Goal: Task Accomplishment & Management: Manage account settings

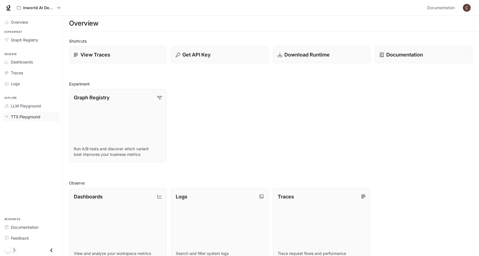
click at [25, 117] on span "TTS Playground" at bounding box center [26, 117] width 30 height 6
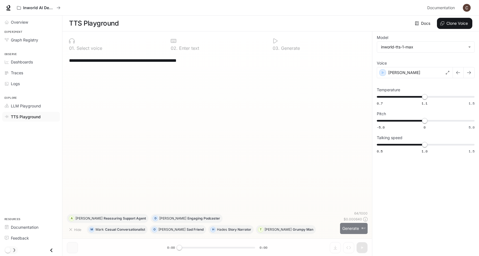
click at [354, 231] on button "Generate ⌘⏎" at bounding box center [354, 228] width 28 height 11
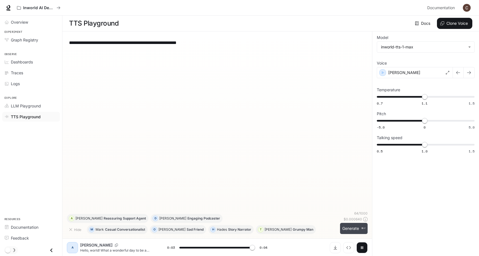
type input "*"
click at [109, 217] on p "Reassuring Support Agent" at bounding box center [125, 218] width 42 height 3
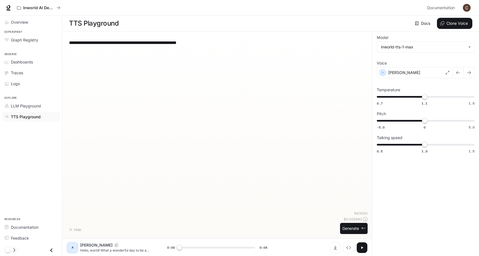
type textarea "**********"
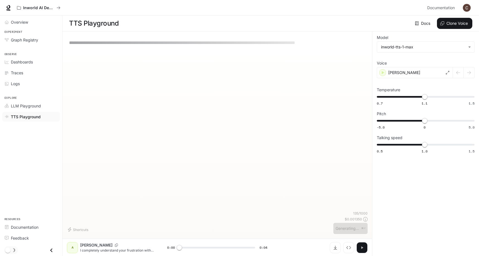
click at [360, 246] on icon "button" at bounding box center [362, 248] width 4 height 4
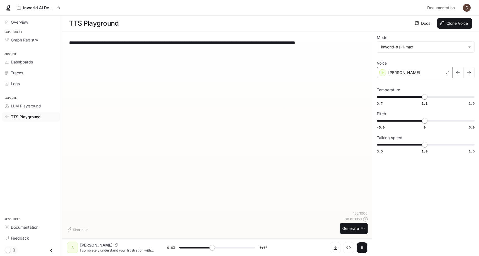
click at [422, 72] on div "[PERSON_NAME]" at bounding box center [415, 72] width 76 height 11
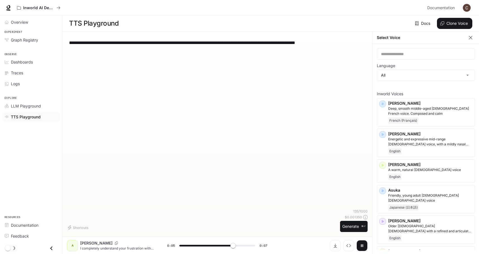
click at [422, 69] on label "Language" at bounding box center [426, 67] width 98 height 6
click at [412, 74] on body "**********" at bounding box center [239, 127] width 479 height 254
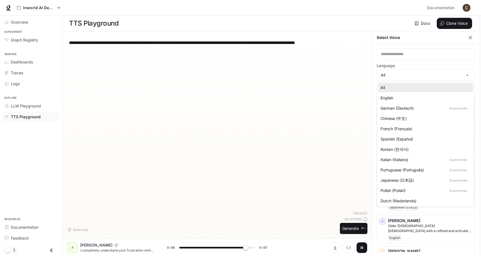
click at [401, 98] on div "English" at bounding box center [425, 98] width 88 height 6
type input "***"
type input "*****"
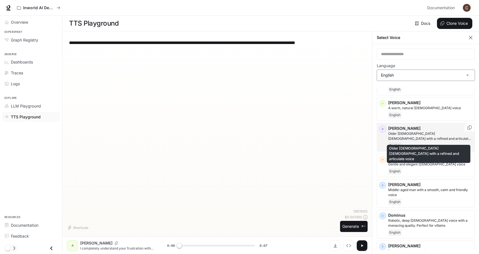
scroll to position [31, 0]
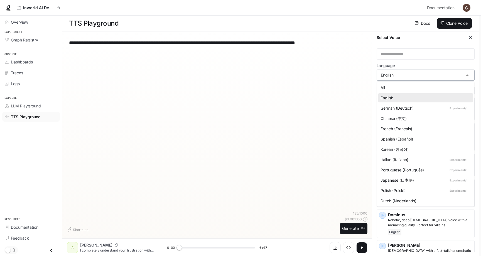
click at [399, 79] on body "**********" at bounding box center [240, 128] width 481 height 256
click at [401, 74] on div at bounding box center [240, 128] width 481 height 256
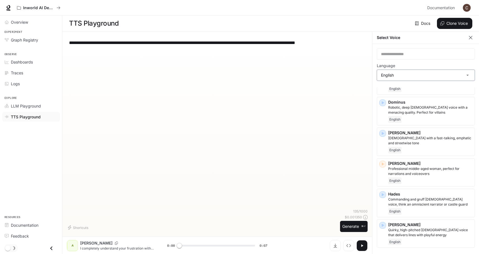
scroll to position [168, 0]
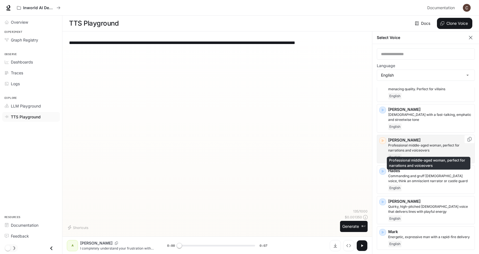
click at [407, 149] on p "Professional middle-aged woman, perfect for narrations and voiceovers" at bounding box center [430, 148] width 84 height 10
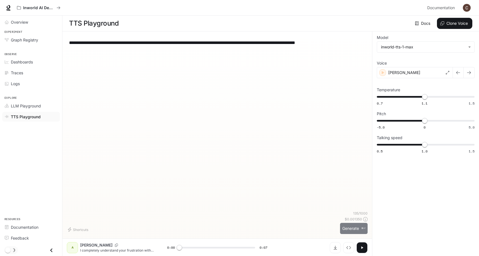
click at [354, 231] on button "Generate ⌘⏎" at bounding box center [354, 228] width 28 height 11
click at [415, 73] on div "[PERSON_NAME]" at bounding box center [415, 72] width 76 height 11
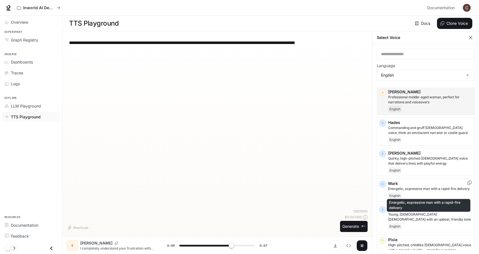
scroll to position [217, 0]
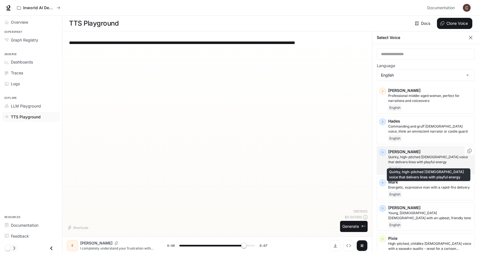
click at [411, 160] on p "Quirky, high-pitched female voice that delivers lines with playful energy" at bounding box center [430, 160] width 84 height 10
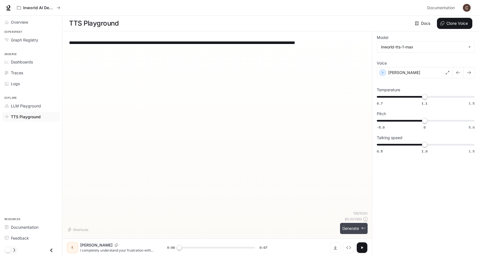
click at [359, 231] on button "Generate ⌘⏎" at bounding box center [354, 228] width 28 height 11
click at [402, 70] on div "Julia" at bounding box center [415, 72] width 76 height 11
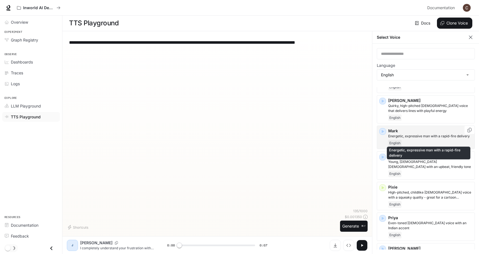
scroll to position [276, 0]
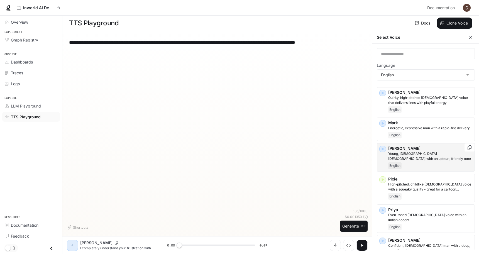
click at [418, 158] on p "Young, British female with an upbeat, friendly tone" at bounding box center [430, 156] width 84 height 10
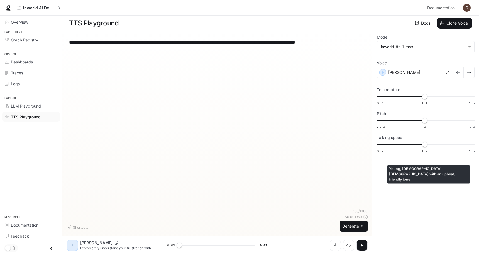
scroll to position [0, 0]
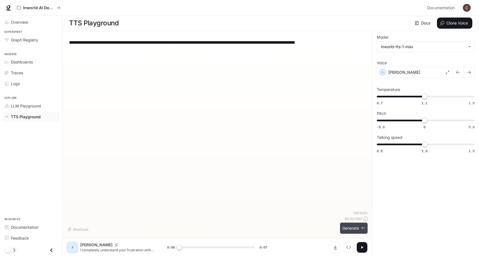
click at [353, 227] on button "Generate ⌘⏎" at bounding box center [354, 228] width 28 height 11
click at [403, 73] on div "[PERSON_NAME]" at bounding box center [415, 72] width 76 height 11
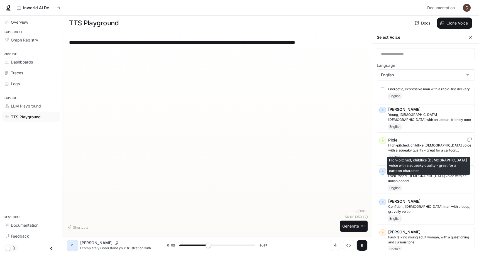
scroll to position [315, 0]
click at [415, 150] on p "High-pitched, childlike female voice with a squeaky quality - great for a carto…" at bounding box center [430, 148] width 84 height 10
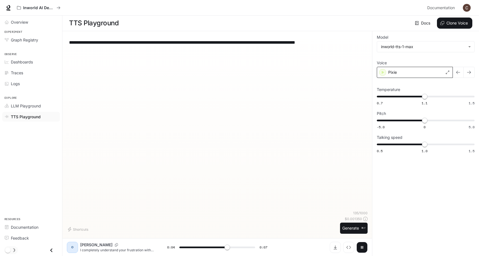
click at [401, 76] on div "Pixie" at bounding box center [415, 72] width 76 height 11
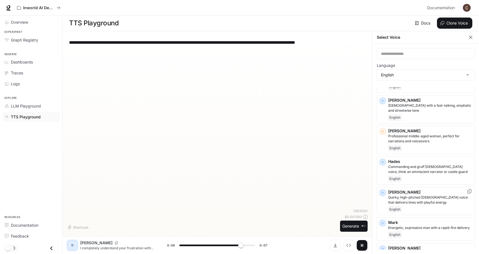
scroll to position [177, 0]
click at [349, 225] on button "Generate ⌘⏎" at bounding box center [354, 226] width 28 height 11
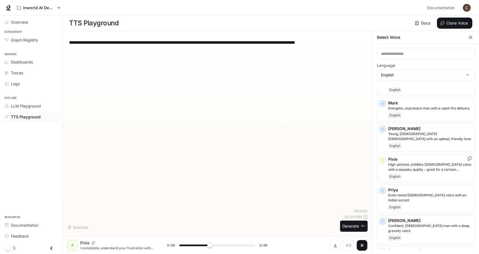
scroll to position [296, 0]
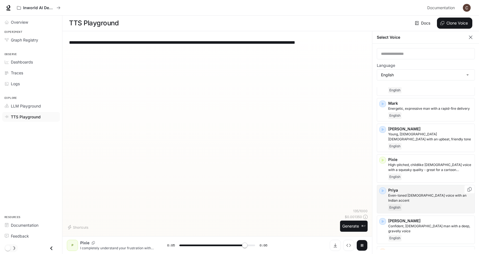
click at [420, 191] on p "Priya" at bounding box center [430, 190] width 84 height 6
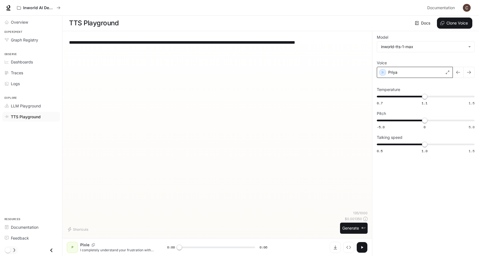
click at [410, 75] on div "Priya" at bounding box center [415, 72] width 76 height 11
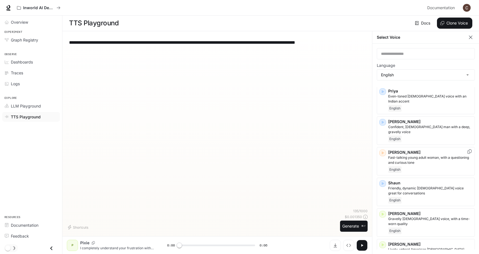
scroll to position [398, 0]
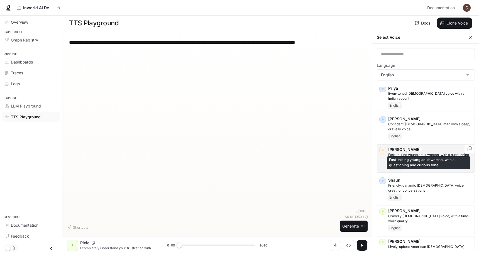
click at [420, 152] on p "Fast-talking young adult woman, with a questioning and curious tone" at bounding box center [430, 157] width 84 height 10
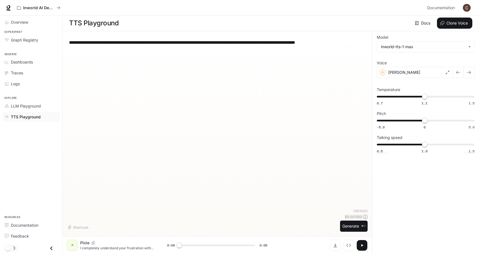
scroll to position [0, 0]
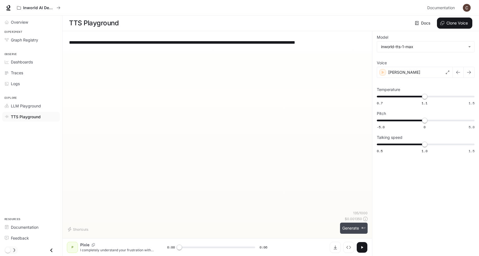
click at [350, 229] on button "Generate ⌘⏎" at bounding box center [354, 228] width 28 height 11
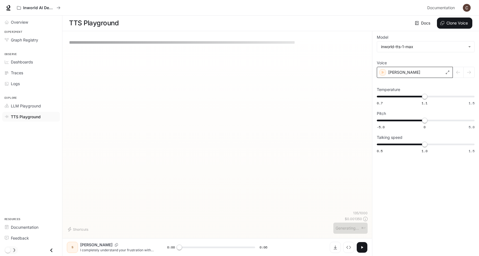
click at [433, 72] on div "Sarah" at bounding box center [415, 72] width 76 height 11
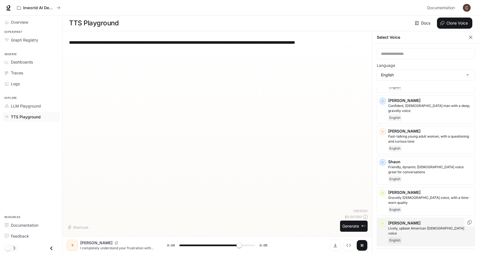
scroll to position [3, 0]
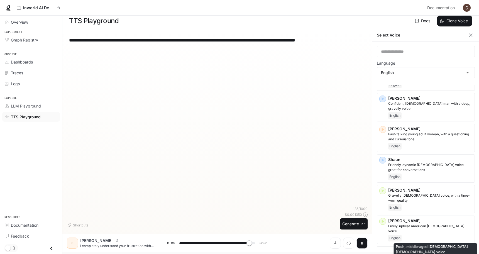
click at [421, 254] on p "Posh, middle-aged British female voice" at bounding box center [430, 259] width 84 height 10
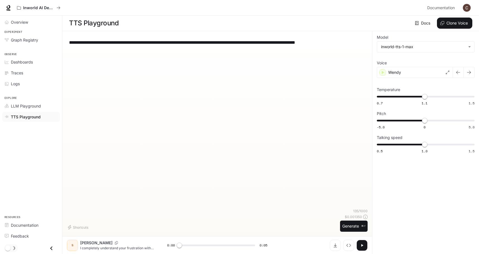
scroll to position [0, 0]
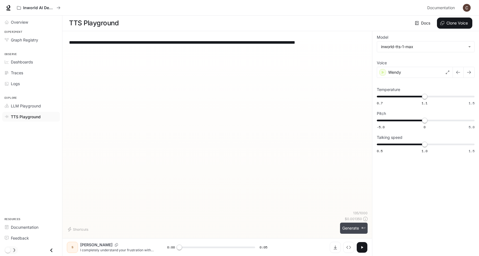
click at [344, 228] on button "Generate ⌘⏎" at bounding box center [354, 228] width 28 height 11
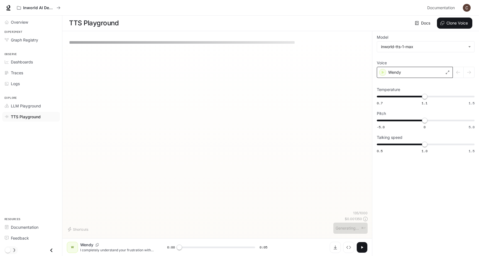
click at [420, 73] on div "Wendy" at bounding box center [415, 72] width 76 height 11
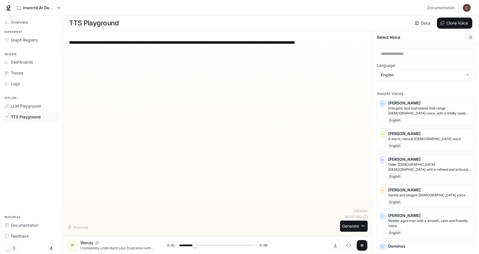
click at [360, 245] on icon "button" at bounding box center [362, 245] width 4 height 4
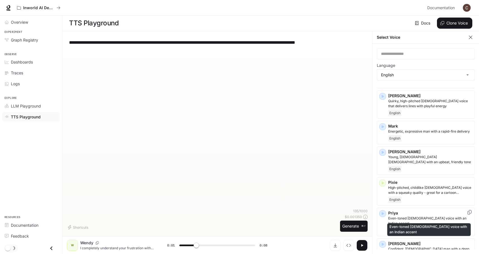
scroll to position [272, 0]
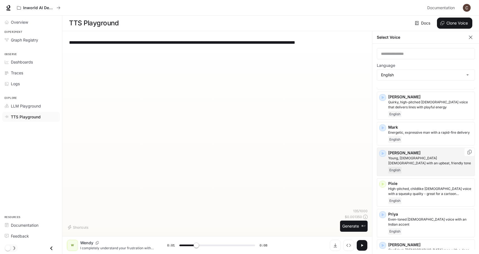
click at [424, 167] on div "English" at bounding box center [430, 170] width 84 height 7
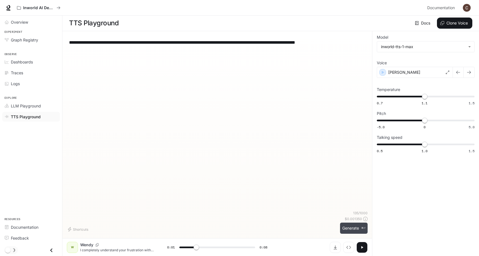
click at [354, 229] on button "Generate ⌘⏎" at bounding box center [354, 228] width 28 height 11
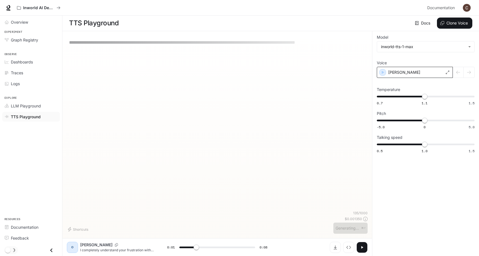
click at [414, 75] on div "[PERSON_NAME]" at bounding box center [415, 72] width 76 height 11
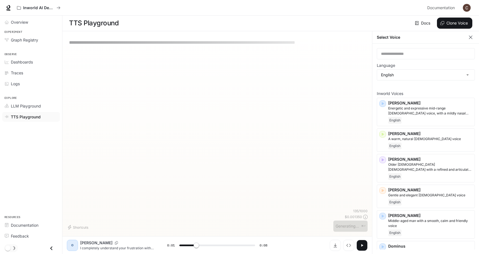
click at [475, 35] on div "Select Voice" at bounding box center [425, 37] width 107 height 13
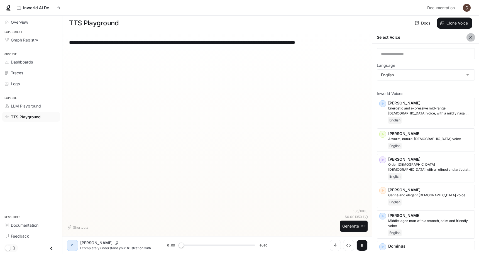
click at [471, 36] on icon "button" at bounding box center [471, 38] width 6 height 6
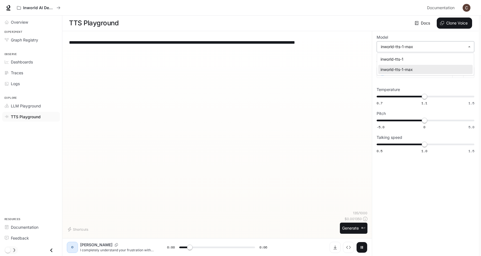
click at [417, 50] on body "**********" at bounding box center [240, 128] width 481 height 256
click at [417, 50] on div at bounding box center [240, 128] width 481 height 256
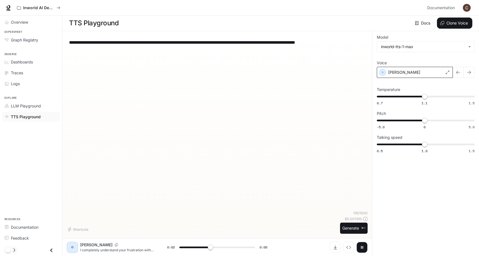
click at [416, 70] on div "[PERSON_NAME]" at bounding box center [415, 72] width 76 height 11
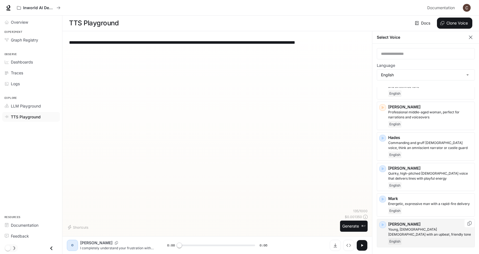
scroll to position [194, 0]
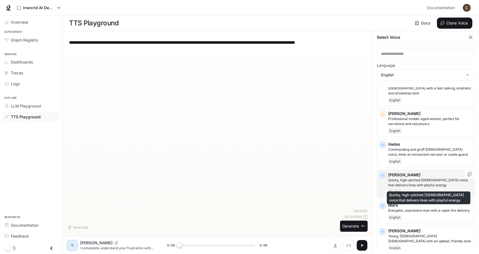
click at [424, 182] on p "Quirky, high-pitched female voice that delivers lines with playful energy" at bounding box center [430, 183] width 84 height 10
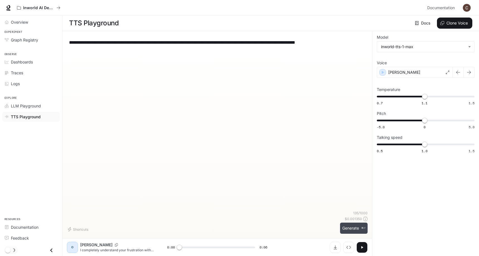
click at [348, 228] on button "Generate ⌘⏎" at bounding box center [354, 228] width 28 height 11
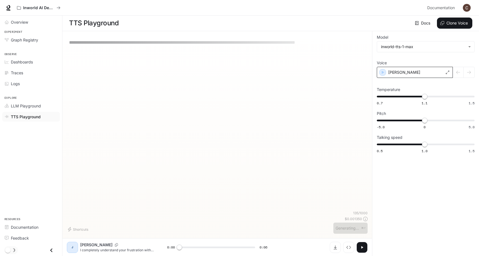
click at [410, 70] on div "Julia" at bounding box center [415, 72] width 76 height 11
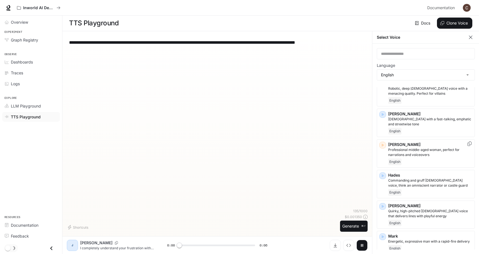
scroll to position [166, 0]
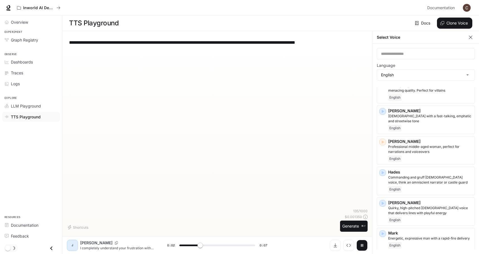
click at [363, 245] on icon "button" at bounding box center [362, 245] width 4 height 4
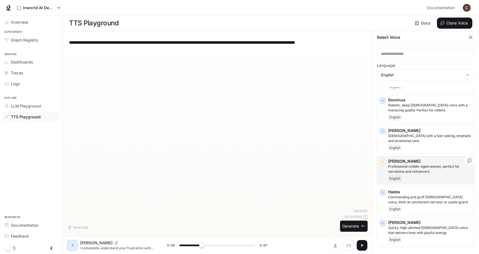
scroll to position [146, 0]
click at [417, 167] on p "Professional middle-aged woman, perfect for narrations and voiceovers" at bounding box center [430, 170] width 84 height 10
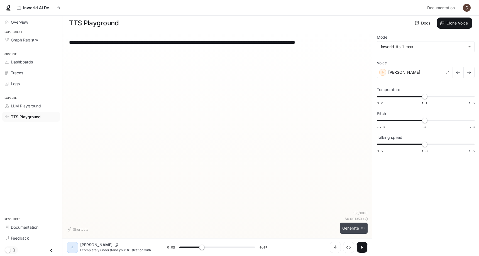
click at [346, 228] on button "Generate ⌘⏎" at bounding box center [354, 228] width 28 height 11
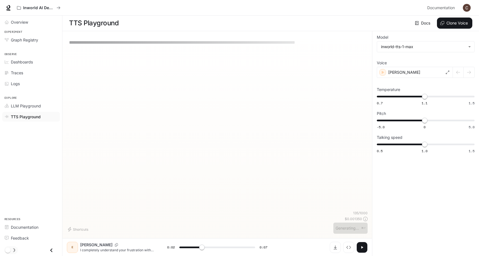
click at [416, 80] on div "**********" at bounding box center [426, 95] width 98 height 119
click at [418, 75] on div "[PERSON_NAME]" at bounding box center [415, 72] width 76 height 11
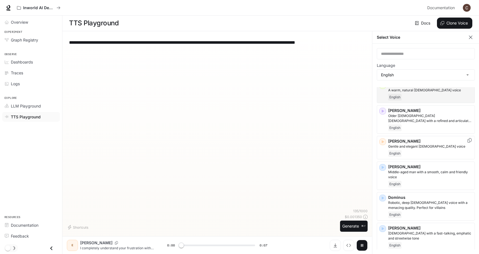
scroll to position [50, 0]
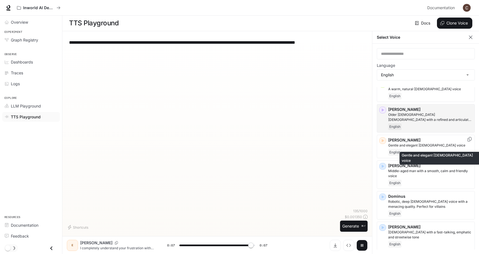
type input "*"
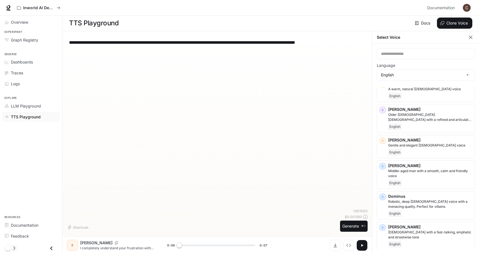
click at [469, 36] on icon "button" at bounding box center [471, 38] width 6 height 6
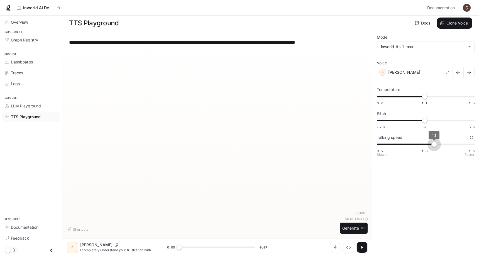
type input "***"
drag, startPoint x: 426, startPoint y: 143, endPoint x: 452, endPoint y: 142, distance: 25.3
click at [452, 142] on span "1.3" at bounding box center [453, 145] width 6 height 6
click at [358, 226] on button "Generate ⌘⏎" at bounding box center [354, 228] width 28 height 11
type input "*"
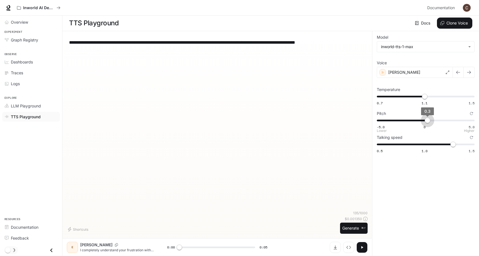
type input "***"
drag, startPoint x: 422, startPoint y: 119, endPoint x: 429, endPoint y: 119, distance: 7.5
click at [429, 119] on span "0.5" at bounding box center [430, 121] width 6 height 6
type input "***"
drag, startPoint x: 454, startPoint y: 143, endPoint x: 447, endPoint y: 144, distance: 7.3
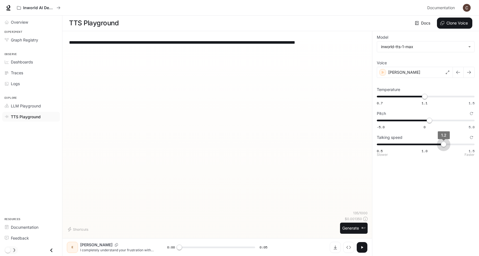
click at [446, 144] on span "1.2" at bounding box center [444, 145] width 6 height 6
click at [351, 229] on button "Generate ⌘⏎" at bounding box center [354, 228] width 28 height 11
type input "*"
type input "***"
drag, startPoint x: 425, startPoint y: 99, endPoint x: 482, endPoint y: 97, distance: 57.1
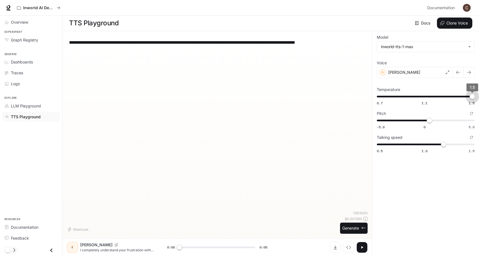
click at [479, 97] on html "**********" at bounding box center [239, 128] width 479 height 256
click at [356, 229] on button "Generate ⌘⏎" at bounding box center [354, 228] width 28 height 11
type input "*"
drag, startPoint x: 431, startPoint y: 120, endPoint x: 425, endPoint y: 120, distance: 6.4
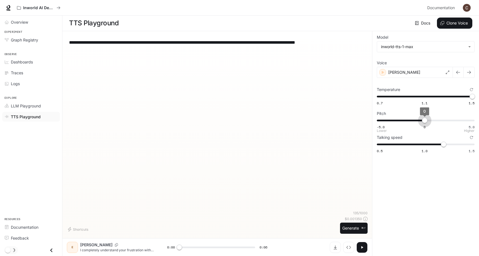
click at [425, 120] on span "0" at bounding box center [425, 121] width 6 height 6
click at [342, 228] on button "Generate ⌘⏎" at bounding box center [354, 228] width 28 height 11
type input "*"
type input "***"
drag, startPoint x: 423, startPoint y: 121, endPoint x: 429, endPoint y: 121, distance: 6.7
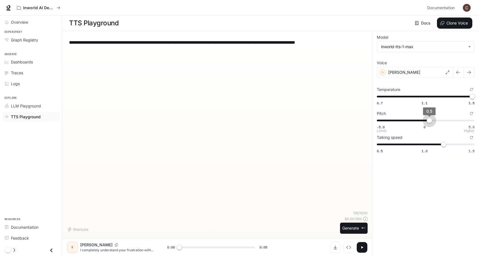
click at [429, 121] on span "0.5" at bounding box center [430, 121] width 6 height 6
click at [355, 229] on button "Generate ⌘⏎" at bounding box center [354, 228] width 28 height 11
click at [359, 244] on button "button" at bounding box center [361, 247] width 11 height 11
type input "***"
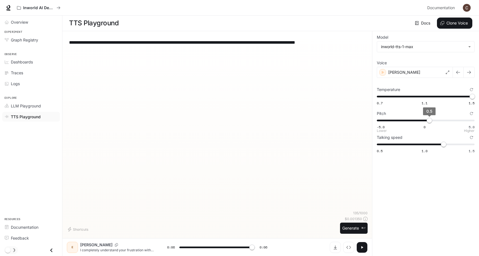
type input "***"
type input "*"
type input "***"
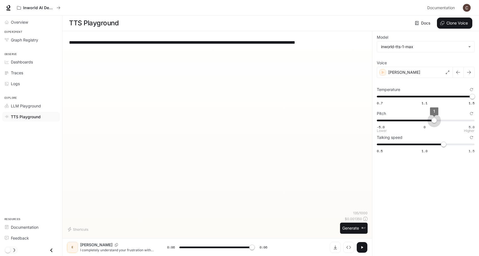
type input "***"
type input "*"
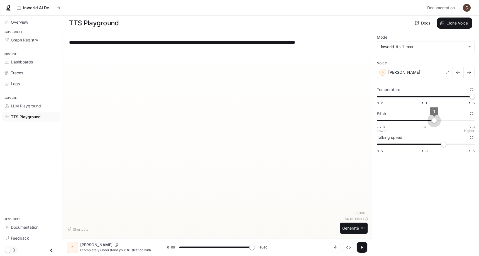
type input "***"
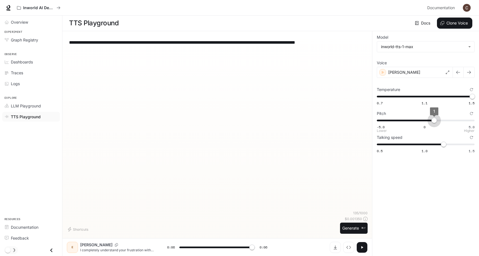
type input "***"
type input "*"
drag, startPoint x: 429, startPoint y: 122, endPoint x: 482, endPoint y: 122, distance: 53.2
click at [479, 122] on html "**********" at bounding box center [239, 128] width 479 height 256
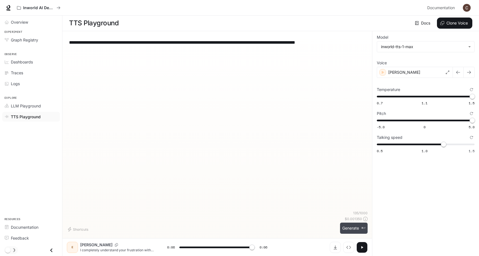
click at [357, 227] on button "Generate ⌘⏎" at bounding box center [354, 228] width 28 height 11
click at [361, 246] on icon "button" at bounding box center [362, 247] width 4 height 4
type input "***"
type input "*"
click at [425, 122] on span "-5.0 0 5.0 5" at bounding box center [425, 120] width 96 height 8
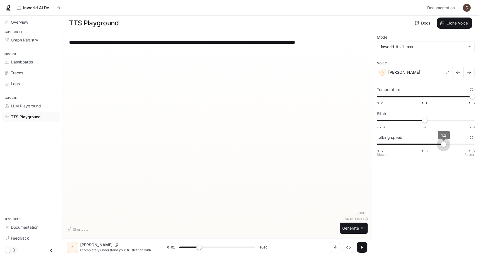
type input "***"
drag, startPoint x: 444, startPoint y: 143, endPoint x: 439, endPoint y: 143, distance: 5.3
click at [437, 143] on span "1.1" at bounding box center [434, 145] width 6 height 6
click at [357, 227] on button "Generate ⌘⏎" at bounding box center [354, 228] width 28 height 11
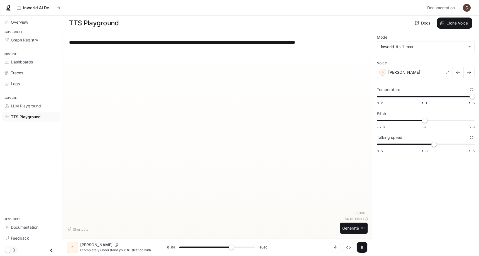
click at [361, 248] on icon "button" at bounding box center [362, 247] width 2 height 3
type input "*"
type input "***"
drag, startPoint x: 433, startPoint y: 143, endPoint x: 441, endPoint y: 144, distance: 7.5
click at [441, 144] on span "1.2" at bounding box center [444, 145] width 6 height 6
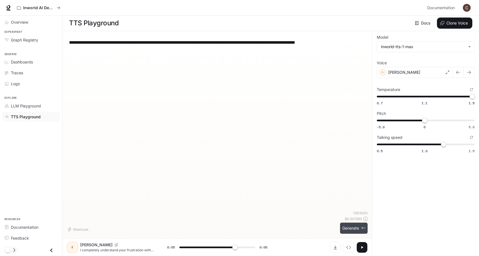
click at [357, 231] on button "Generate ⌘⏎" at bounding box center [354, 228] width 28 height 11
click at [363, 249] on icon "button" at bounding box center [362, 247] width 4 height 4
click at [395, 71] on p "[PERSON_NAME]" at bounding box center [404, 73] width 32 height 6
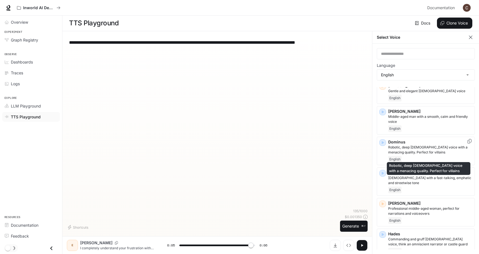
scroll to position [99, 0]
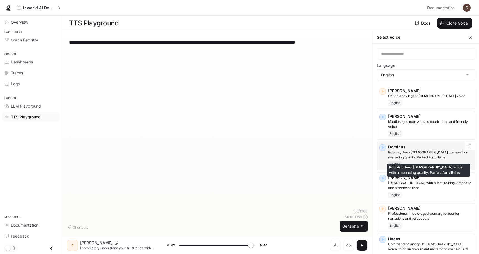
click at [424, 157] on p "Robotic, deep male voice with a menacing quality. Perfect for villains" at bounding box center [430, 155] width 84 height 10
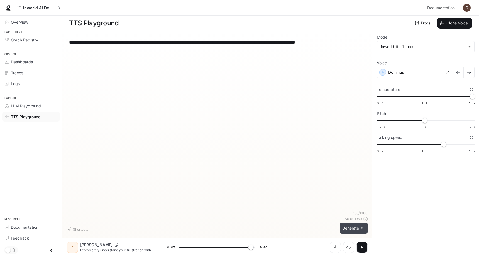
click at [354, 229] on button "Generate ⌘⏎" at bounding box center [354, 228] width 28 height 11
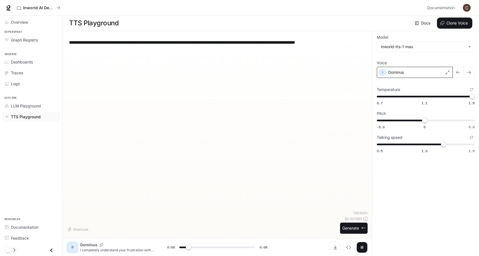
click at [423, 74] on div "Dominus" at bounding box center [415, 72] width 76 height 11
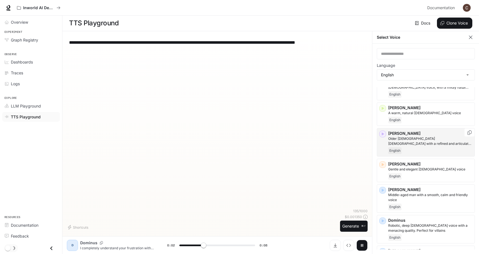
scroll to position [27, 0]
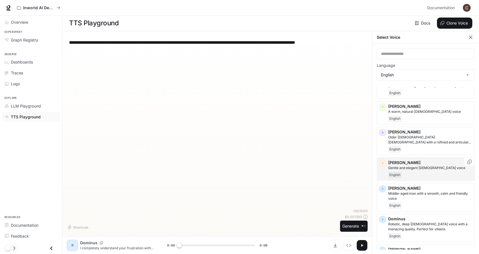
click at [421, 172] on div "English" at bounding box center [430, 175] width 84 height 7
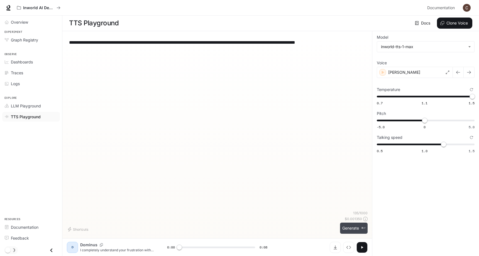
click at [353, 228] on button "Generate ⌘⏎" at bounding box center [354, 228] width 28 height 11
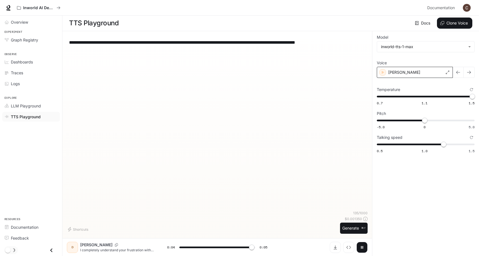
type input "*"
click at [422, 143] on span "0.5 1.0 1.5 1.2" at bounding box center [425, 144] width 96 height 8
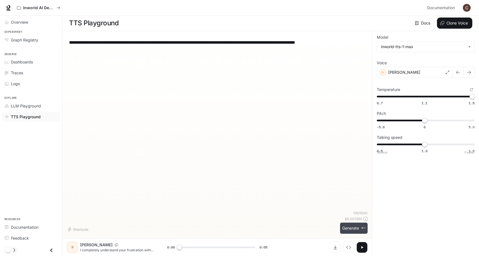
click at [356, 226] on button "Generate ⌘⏎" at bounding box center [354, 228] width 28 height 11
click at [415, 70] on div "Deborah" at bounding box center [415, 72] width 76 height 11
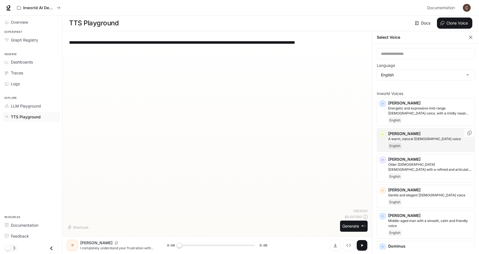
click at [412, 137] on p "A warm, natural female voice" at bounding box center [430, 138] width 84 height 5
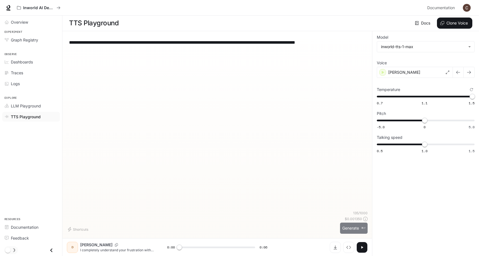
click at [350, 230] on button "Generate ⌘⏎" at bounding box center [354, 228] width 28 height 11
type input "*"
click at [433, 145] on span "0.5 1.0 1.5 1" at bounding box center [425, 144] width 96 height 8
type input "***"
drag, startPoint x: 433, startPoint y: 145, endPoint x: 440, endPoint y: 145, distance: 7.3
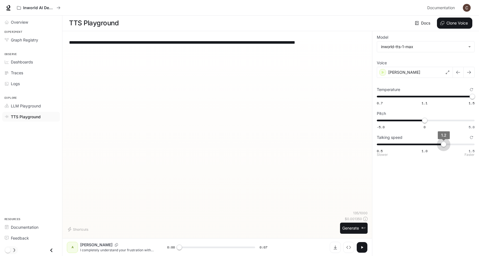
click at [441, 145] on span "1.2" at bounding box center [444, 145] width 6 height 6
click at [354, 225] on button "Generate ⌘⏎" at bounding box center [354, 228] width 28 height 11
type input "*"
drag, startPoint x: 444, startPoint y: 147, endPoint x: 450, endPoint y: 147, distance: 5.3
click at [450, 147] on span "1.3" at bounding box center [453, 145] width 6 height 6
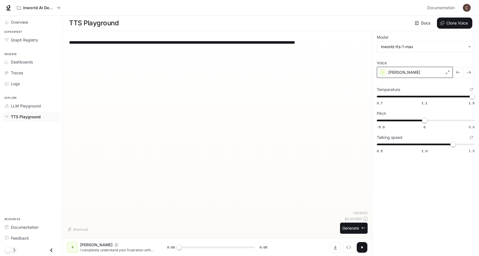
click at [410, 68] on div "[PERSON_NAME]" at bounding box center [415, 72] width 76 height 11
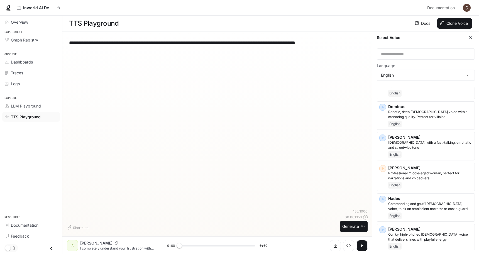
scroll to position [142, 0]
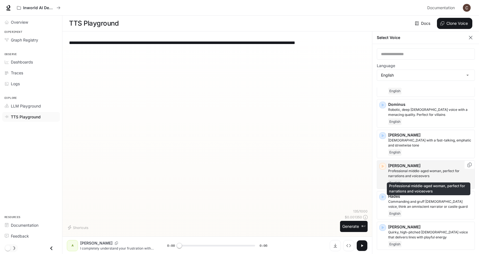
click at [415, 178] on p "Professional middle-aged woman, perfect for narrations and voiceovers" at bounding box center [430, 173] width 84 height 10
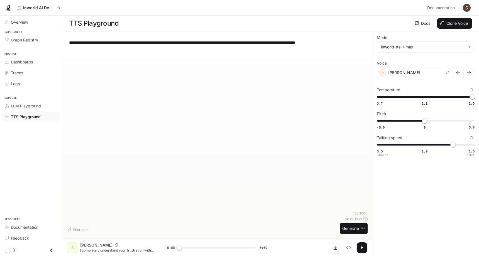
type input "***"
click at [442, 143] on span "0.5 1.0 1.5 1.3" at bounding box center [425, 145] width 96 height 8
click at [360, 248] on icon "button" at bounding box center [362, 248] width 4 height 4
click at [356, 230] on button "Generate ⌘⏎" at bounding box center [354, 228] width 28 height 11
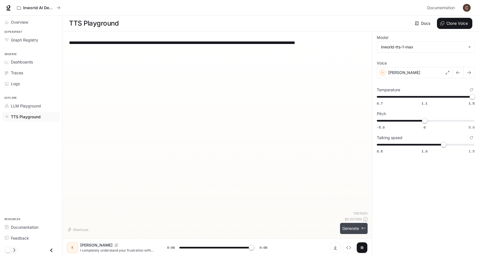
type input "*"
click at [423, 78] on div "[PERSON_NAME]" at bounding box center [415, 72] width 76 height 11
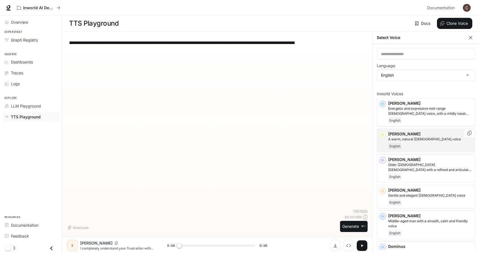
click at [419, 144] on div "English" at bounding box center [430, 146] width 84 height 7
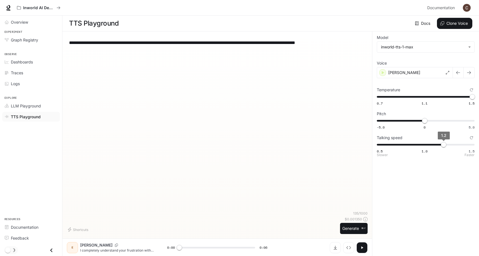
type input "***"
click at [452, 145] on span "0.5 1.0 1.5 1.2" at bounding box center [425, 145] width 96 height 8
click at [350, 229] on button "Generate ⌘⏎" at bounding box center [354, 228] width 28 height 11
click at [361, 246] on icon "button" at bounding box center [362, 248] width 4 height 4
type input "***"
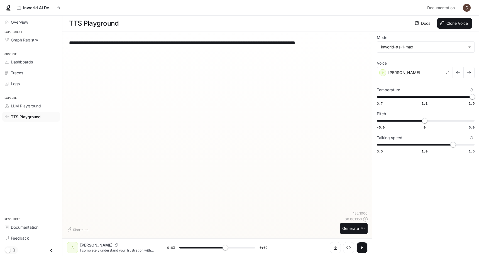
type input "***"
click at [443, 144] on span "0.5 1.0 1.5 1.3" at bounding box center [425, 145] width 96 height 8
click at [359, 248] on button "button" at bounding box center [361, 247] width 11 height 11
click at [358, 228] on button "Generate ⌘⏎" at bounding box center [354, 228] width 28 height 11
click at [362, 246] on icon "button" at bounding box center [362, 248] width 4 height 4
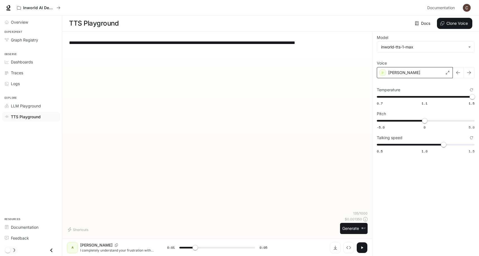
click at [393, 77] on div "[PERSON_NAME]" at bounding box center [415, 72] width 76 height 11
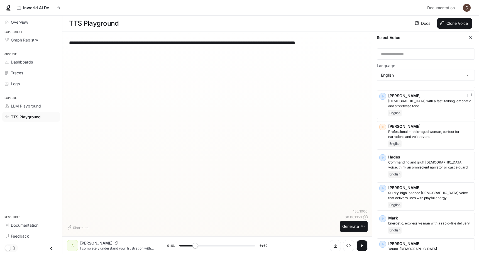
scroll to position [185, 0]
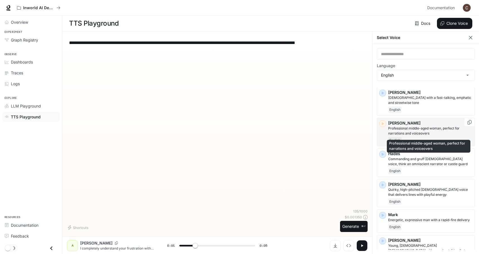
click at [405, 135] on p "Professional middle-aged woman, perfect for narrations and voiceovers" at bounding box center [430, 131] width 84 height 10
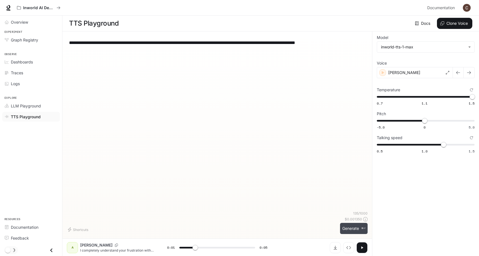
click at [359, 228] on button "Generate ⌘⏎" at bounding box center [354, 228] width 28 height 11
click at [423, 69] on div "[PERSON_NAME]" at bounding box center [415, 72] width 76 height 11
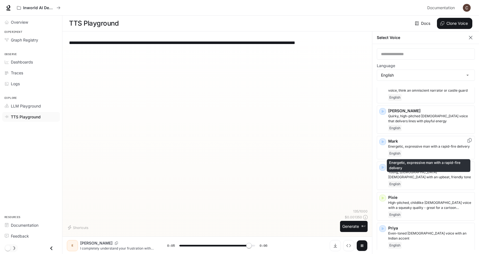
scroll to position [259, 0]
type input "*"
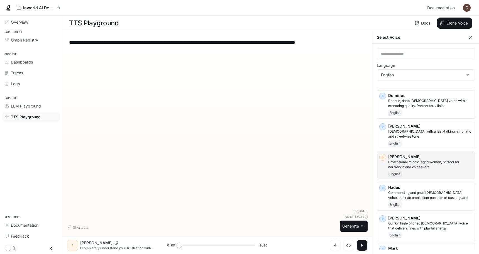
scroll to position [187, 0]
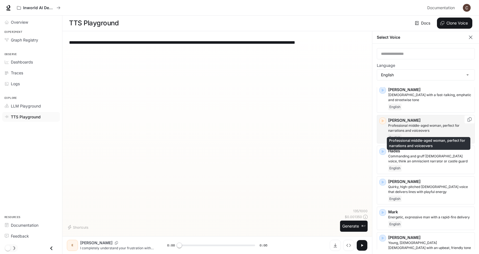
click at [402, 123] on p "Professional middle-aged woman, perfect for narrations and voiceovers" at bounding box center [430, 128] width 84 height 10
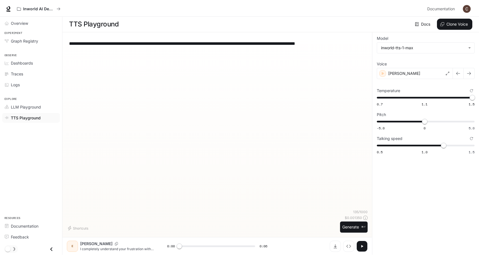
scroll to position [0, 0]
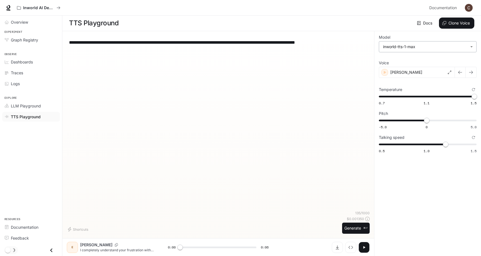
click at [419, 48] on body "**********" at bounding box center [240, 128] width 481 height 256
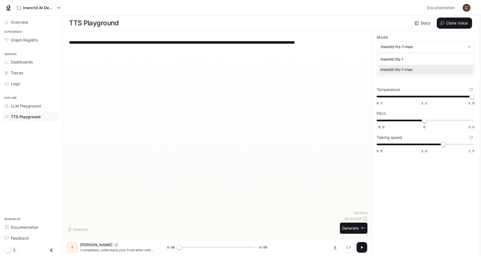
click at [408, 57] on div "inworld-tts-1" at bounding box center [425, 59] width 88 height 6
type input "**********"
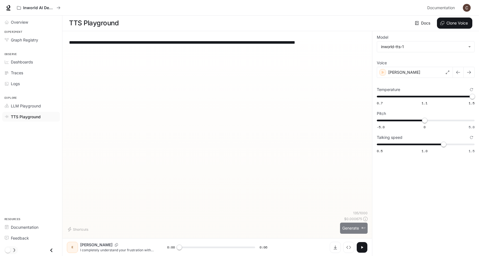
click at [352, 227] on button "Generate ⌘⏎" at bounding box center [354, 228] width 28 height 11
type input "*"
type input "***"
click at [434, 144] on span "0.5 1.0 1.5 1.1" at bounding box center [425, 144] width 96 height 8
click at [365, 227] on button "Generate ⌘⏎" at bounding box center [354, 228] width 28 height 11
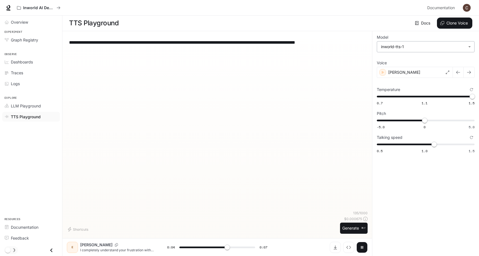
click at [404, 50] on body "**********" at bounding box center [239, 128] width 479 height 256
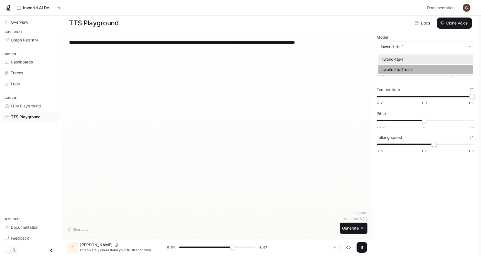
click at [405, 67] on div "inworld-tts-1-max" at bounding box center [425, 70] width 88 height 6
type input "***"
type input "**********"
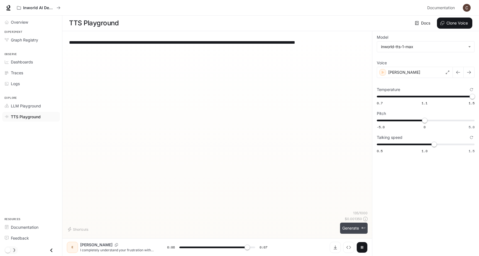
click at [354, 227] on button "Generate ⌘⏎" at bounding box center [354, 228] width 28 height 11
type input "*"
click at [349, 42] on textarea "**********" at bounding box center [217, 42] width 296 height 6
click at [193, 44] on textarea "**********" at bounding box center [217, 42] width 296 height 6
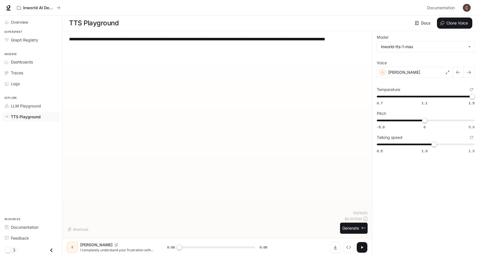
click at [179, 48] on textarea "**********" at bounding box center [217, 42] width 296 height 13
type textarea "**********"
click at [343, 223] on button "Generate ⌘⏎" at bounding box center [354, 228] width 28 height 11
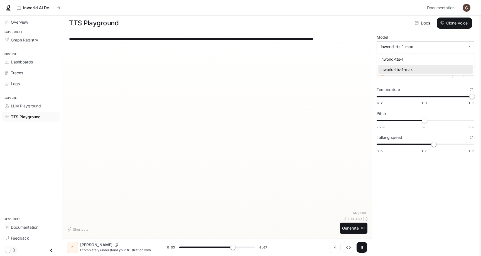
click at [400, 47] on body "**********" at bounding box center [240, 128] width 481 height 256
click at [402, 57] on div "inworld-tts-1" at bounding box center [425, 59] width 88 height 6
type input "*"
type input "**********"
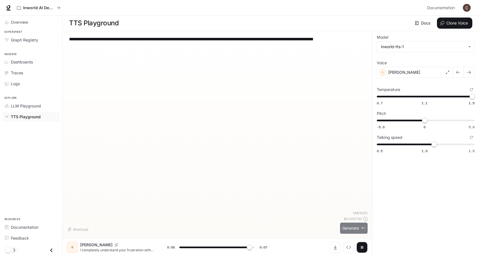
click at [351, 228] on button "Generate ⌘⏎" at bounding box center [354, 228] width 28 height 11
type input "*"
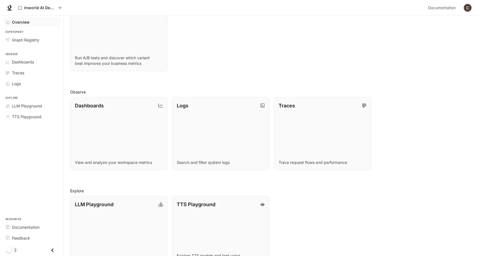
scroll to position [111, 0]
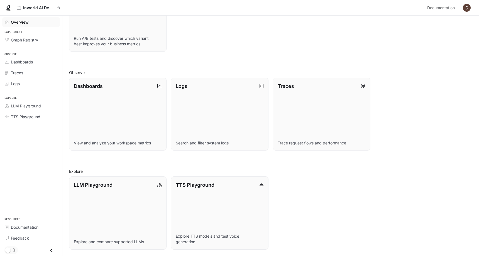
click at [465, 8] on img "button" at bounding box center [467, 8] width 8 height 8
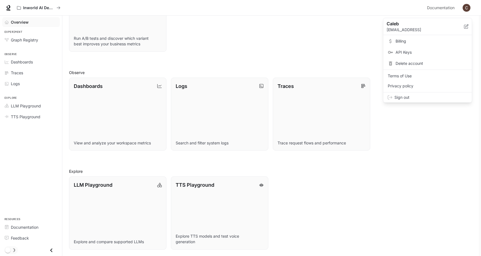
click at [413, 44] on link "Billing" at bounding box center [428, 41] width 86 height 10
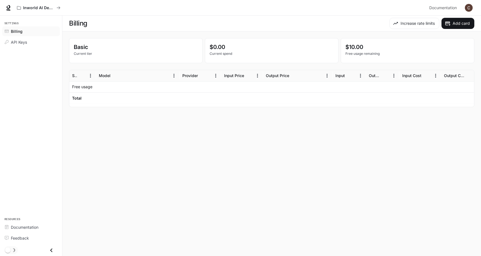
click at [473, 6] on button "button" at bounding box center [468, 7] width 11 height 11
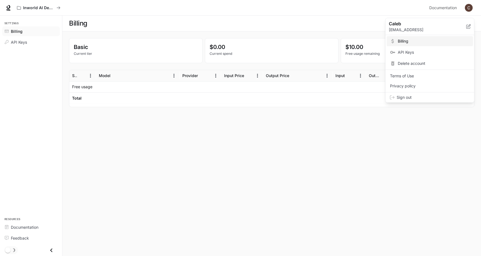
click at [407, 50] on span "API Keys" at bounding box center [434, 53] width 72 height 6
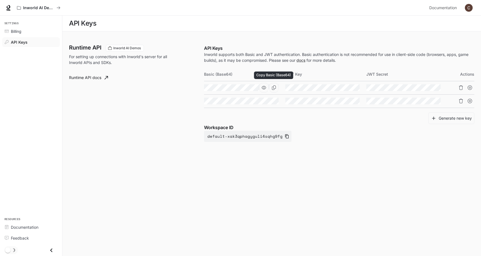
click at [274, 88] on icon "Copy Basic (Base64)" at bounding box center [274, 87] width 4 height 4
click at [263, 90] on button "button" at bounding box center [263, 87] width 9 height 9
click at [345, 89] on icon "button" at bounding box center [345, 87] width 4 height 4
click at [262, 103] on icon "button" at bounding box center [264, 101] width 4 height 4
click at [0, 0] on icon "Copy Basic (Base64)" at bounding box center [0, 0] width 0 height 0
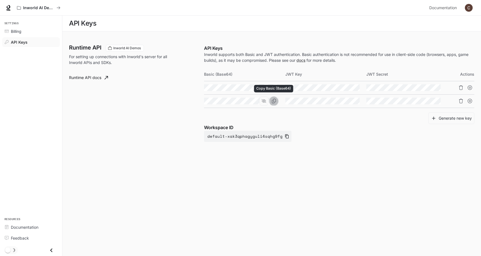
click at [274, 100] on icon "Copy Basic (Base64)" at bounding box center [274, 101] width 4 height 4
click at [353, 88] on icon "Copy Key" at bounding box center [355, 87] width 4 height 4
click at [437, 87] on icon "Copy Secret" at bounding box center [436, 87] width 4 height 4
click at [462, 89] on icon "Delete API key" at bounding box center [461, 87] width 4 height 4
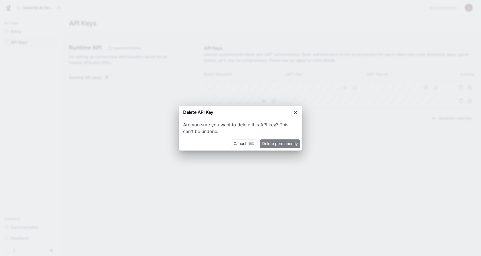
click at [294, 144] on button "Delete permanently" at bounding box center [280, 144] width 40 height 9
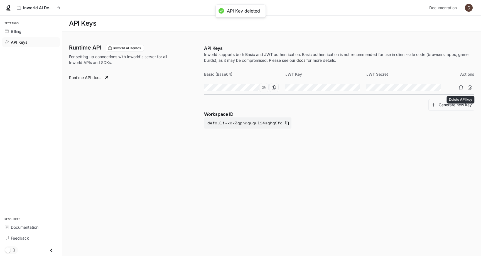
click at [460, 86] on icon "Delete API key" at bounding box center [461, 87] width 4 height 4
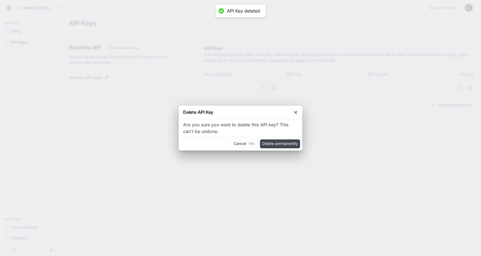
click at [278, 144] on button "Delete permanently" at bounding box center [280, 144] width 40 height 9
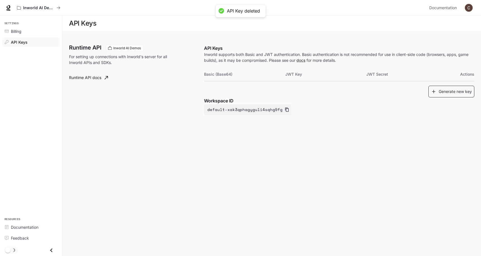
click at [445, 93] on button "Generate new key" at bounding box center [452, 92] width 46 height 12
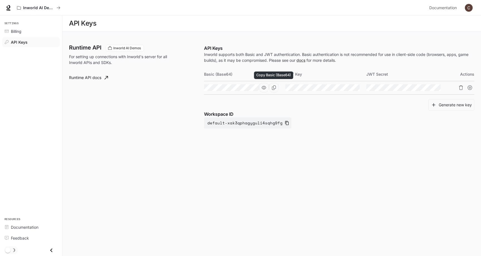
click at [272, 87] on icon "Copy Basic (Base64)" at bounding box center [274, 87] width 4 height 4
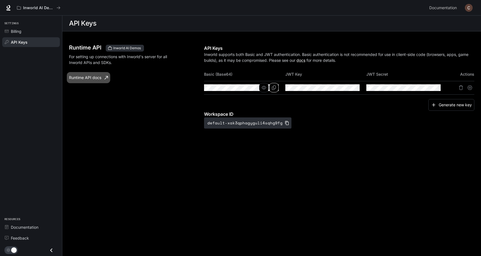
click at [102, 76] on link "Runtime API docs" at bounding box center [88, 77] width 43 height 11
click at [353, 88] on icon "Copy Key" at bounding box center [355, 87] width 4 height 4
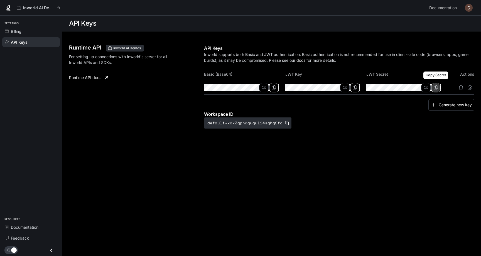
click at [437, 87] on icon "Copy Secret" at bounding box center [436, 87] width 4 height 4
click at [354, 88] on icon "Copy Key" at bounding box center [355, 87] width 4 height 4
click at [274, 89] on icon "Copy Basic (Base64)" at bounding box center [274, 87] width 4 height 4
click at [272, 89] on icon "Copy Basic (Base64)" at bounding box center [274, 87] width 4 height 4
click at [265, 88] on icon "button" at bounding box center [264, 87] width 4 height 4
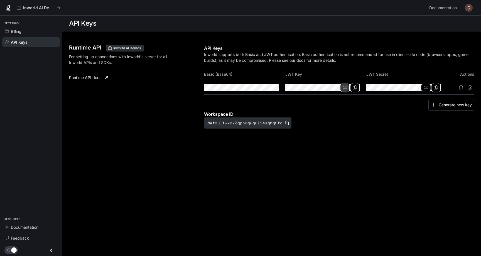
click at [345, 87] on icon "button" at bounding box center [345, 87] width 4 height 4
click at [426, 88] on icon "button" at bounding box center [426, 87] width 4 height 4
click at [0, 0] on icon "Copy Basic (Base64)" at bounding box center [0, 0] width 0 height 0
click at [0, 0] on icon "Copy Key" at bounding box center [0, 0] width 0 height 0
click at [0, 0] on icon "Copy Secret" at bounding box center [0, 0] width 0 height 0
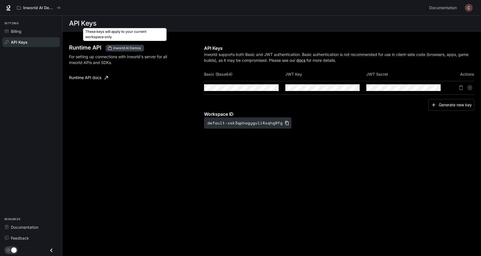
click at [131, 48] on span "Inworld AI Demos" at bounding box center [127, 48] width 32 height 5
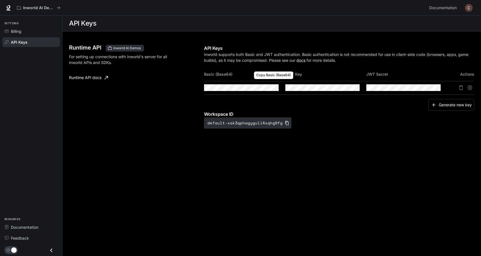
click at [0, 0] on icon "Copy Basic (Base64)" at bounding box center [0, 0] width 0 height 0
click at [15, 29] on span "Billing" at bounding box center [16, 31] width 11 height 6
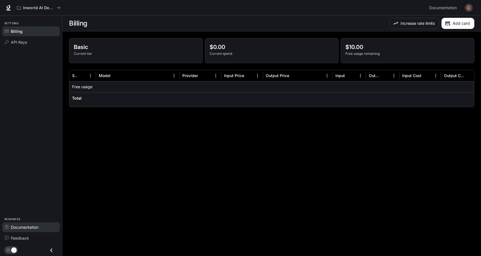
click at [32, 230] on link "Documentation" at bounding box center [31, 227] width 58 height 10
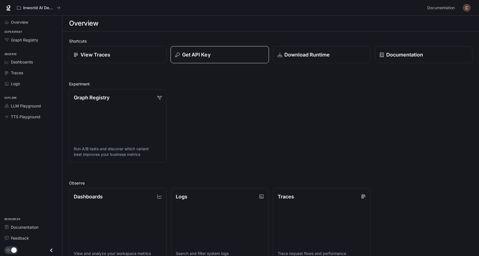
click at [205, 60] on button "Get API Key" at bounding box center [219, 54] width 99 height 17
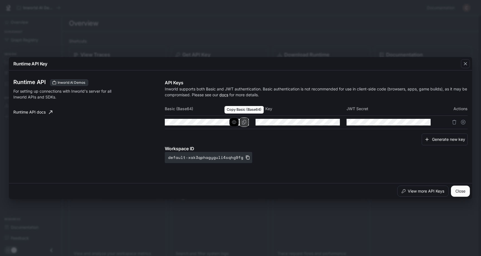
click at [241, 124] on button "Copy Basic (Base64)" at bounding box center [243, 122] width 9 height 9
click at [230, 121] on button "button" at bounding box center [233, 122] width 9 height 9
click at [419, 190] on button "View more API Keys" at bounding box center [423, 191] width 52 height 11
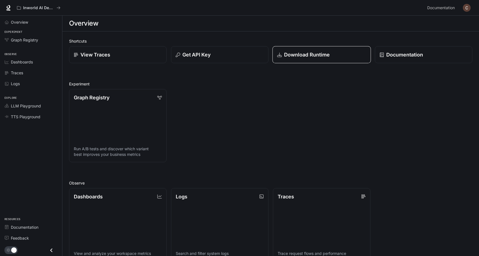
click at [295, 57] on p "Download Runtime" at bounding box center [307, 55] width 46 height 8
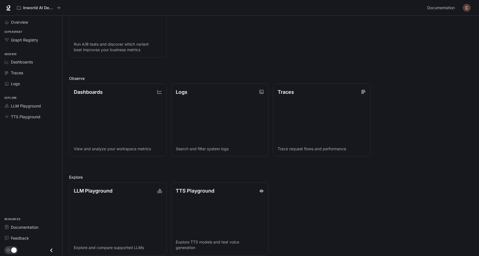
scroll to position [105, 0]
click at [224, 209] on link "TTS Playground Explore TTS models and test voice generation" at bounding box center [219, 219] width 99 height 74
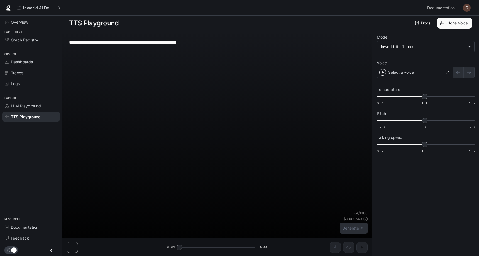
scroll to position [0, 0]
type textarea "**********"
type input "**********"
type input "***"
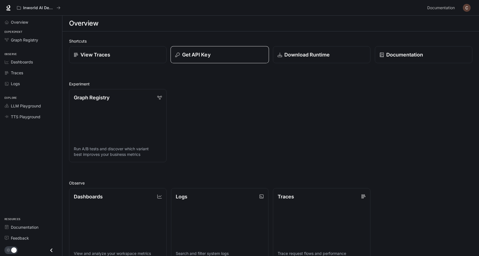
click at [203, 51] on p "Get API Key" at bounding box center [196, 55] width 28 height 8
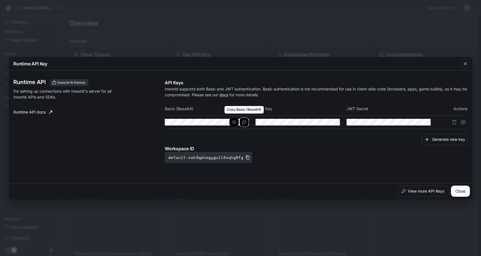
click at [248, 122] on button "Copy Basic (Base64)" at bounding box center [243, 122] width 9 height 9
click at [236, 122] on icon "button" at bounding box center [234, 122] width 4 height 3
